Goal: Information Seeking & Learning: Learn about a topic

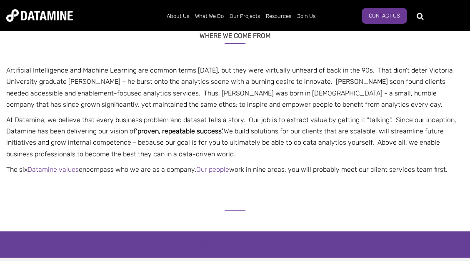
scroll to position [225, 0]
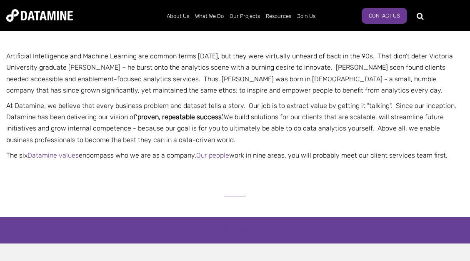
click at [63, 107] on p "At Datamine, we believe that every business problem and dataset tells a story. …" at bounding box center [235, 122] width 470 height 45
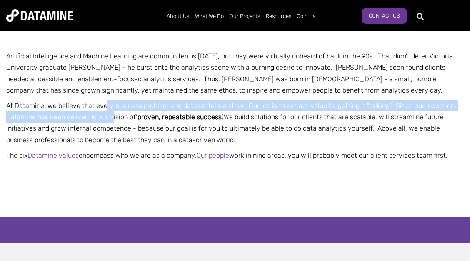
drag, startPoint x: 103, startPoint y: 105, endPoint x: 112, endPoint y: 113, distance: 11.8
click at [112, 113] on p "At Datamine, we believe that every business problem and dataset tells a story. …" at bounding box center [235, 122] width 470 height 45
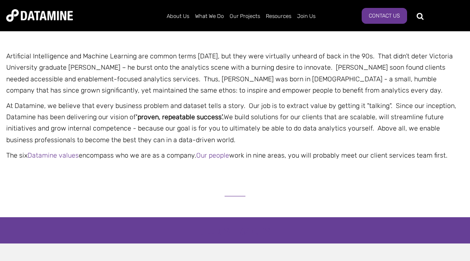
click at [112, 113] on p "At Datamine, we believe that every business problem and dataset tells a story. …" at bounding box center [235, 122] width 470 height 45
drag, startPoint x: 246, startPoint y: 107, endPoint x: 255, endPoint y: 107, distance: 9.2
click at [255, 107] on p "At Datamine, we believe that every business problem and dataset tells a story. …" at bounding box center [235, 122] width 470 height 45
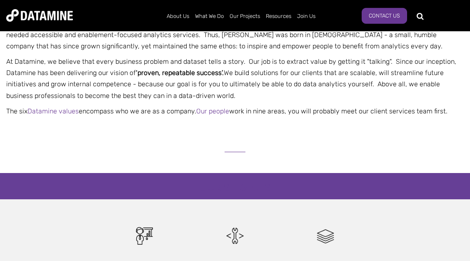
scroll to position [270, 0]
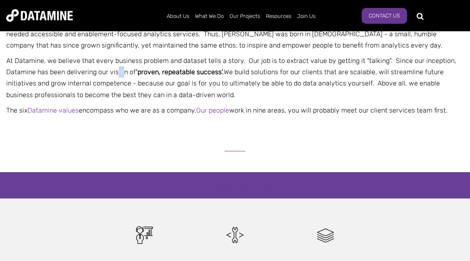
drag, startPoint x: 117, startPoint y: 69, endPoint x: 121, endPoint y: 77, distance: 8.8
click at [121, 77] on p "At Datamine, we believe that every business problem and dataset tells a story. …" at bounding box center [235, 77] width 470 height 45
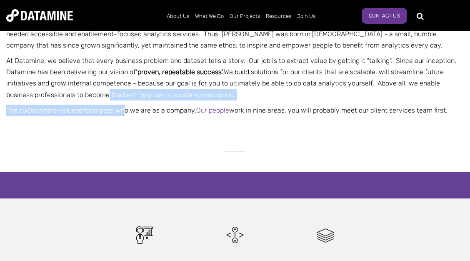
drag, startPoint x: 72, startPoint y: 97, endPoint x: 123, endPoint y: 110, distance: 53.4
click at [123, 110] on span "Artificial Intelligence and Machine Learning are common terms [DATE], but they …" at bounding box center [235, 60] width 470 height 110
click at [123, 110] on p "The six Datamine values encompass who we are as a company. Our people work in n…" at bounding box center [235, 110] width 470 height 11
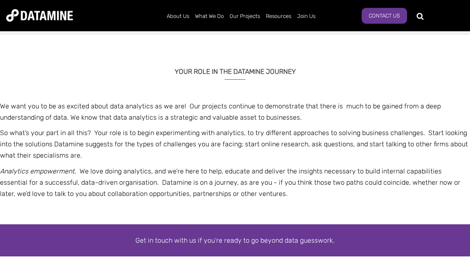
scroll to position [540, 0]
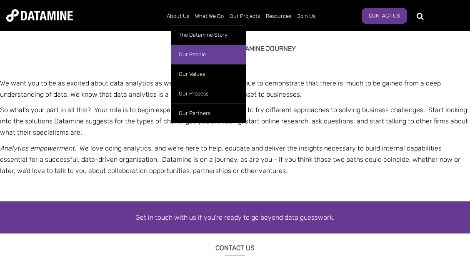
click at [197, 52] on link "Our People" at bounding box center [208, 55] width 75 height 20
